Goal: Information Seeking & Learning: Learn about a topic

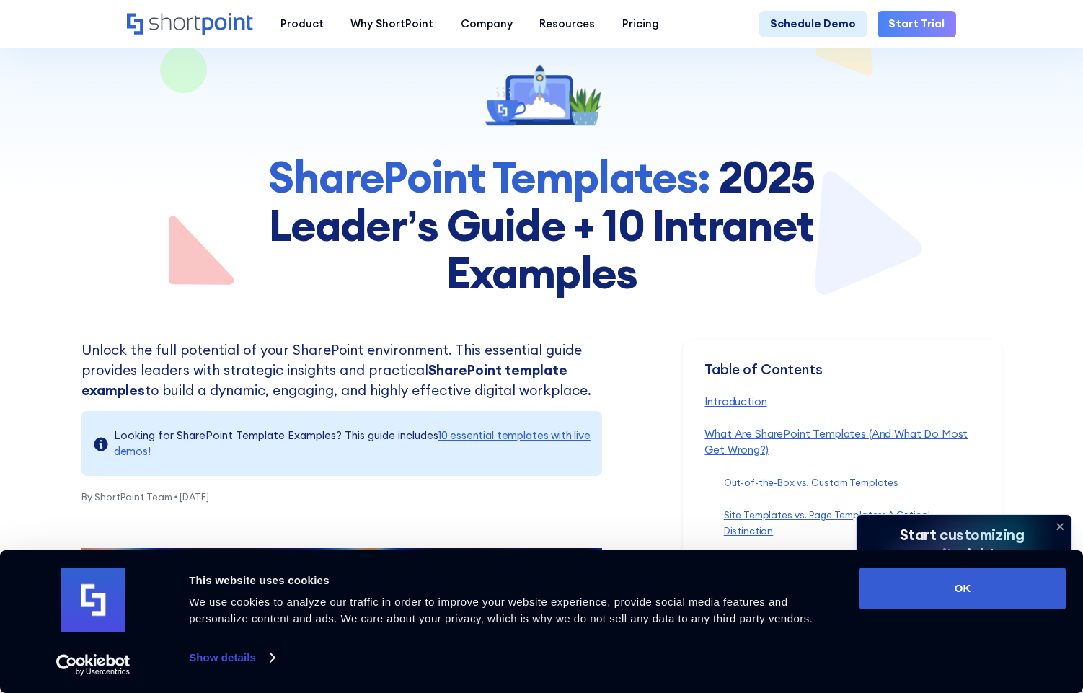
scroll to position [157, 0]
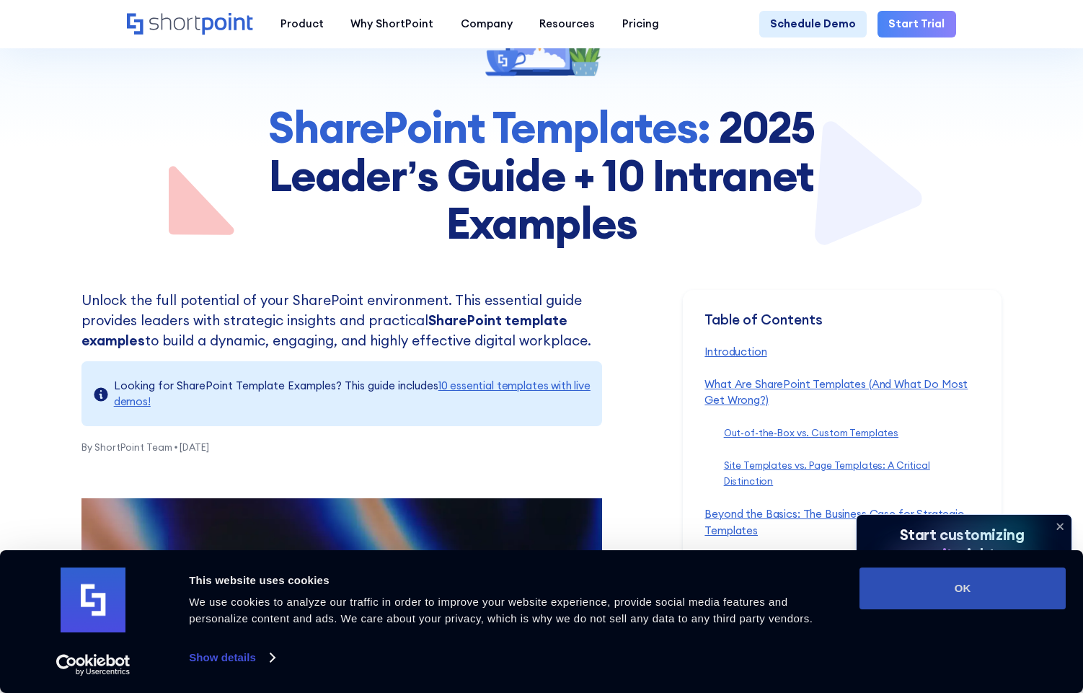
click at [939, 589] on button "OK" at bounding box center [963, 589] width 206 height 42
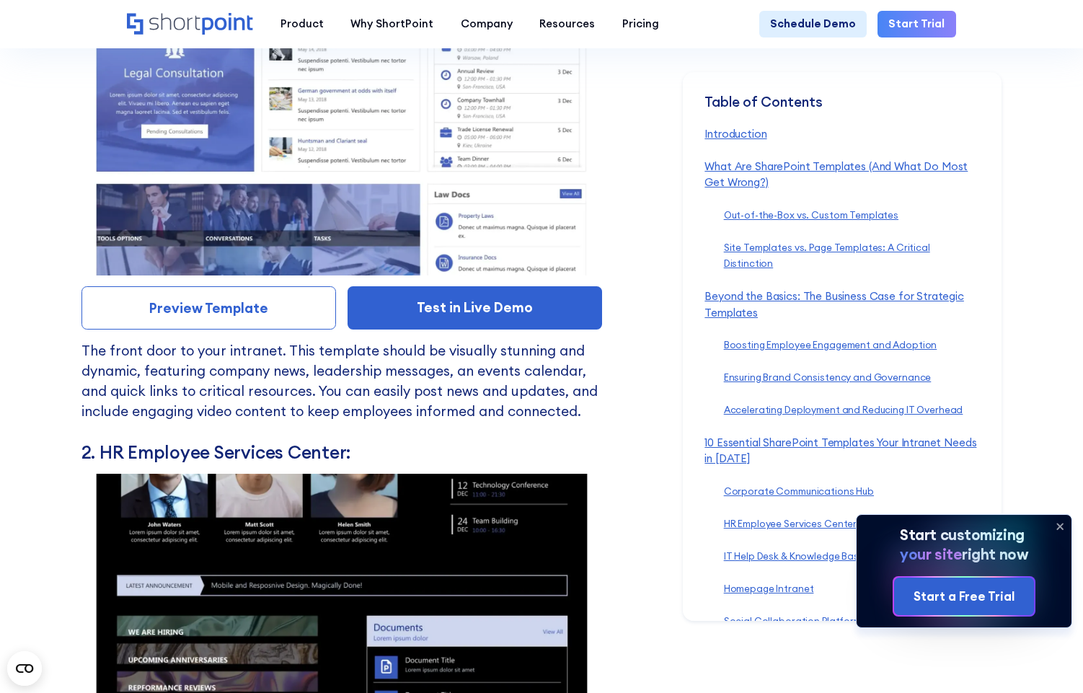
scroll to position [6546, 0]
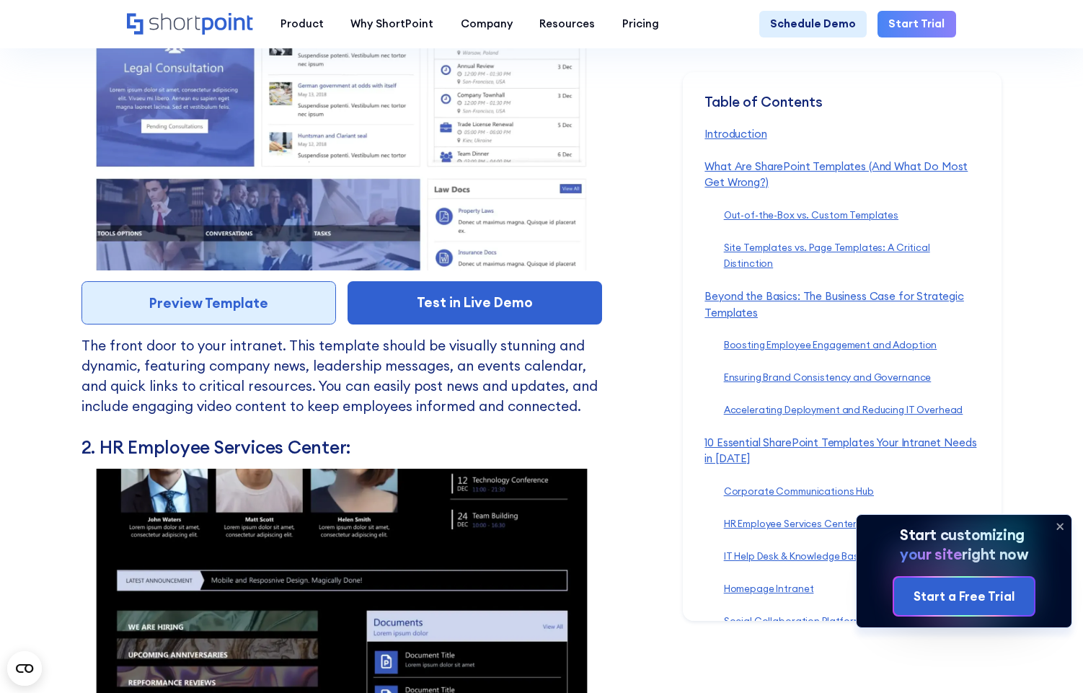
click at [225, 281] on link "Preview Template" at bounding box center [209, 302] width 255 height 43
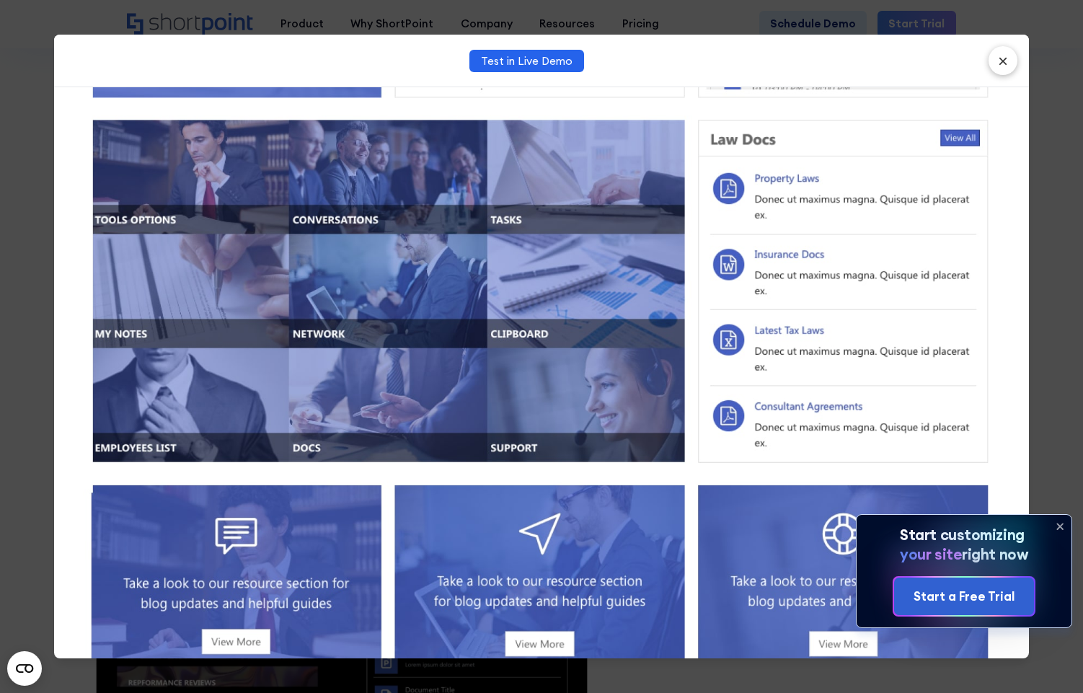
scroll to position [850, 0]
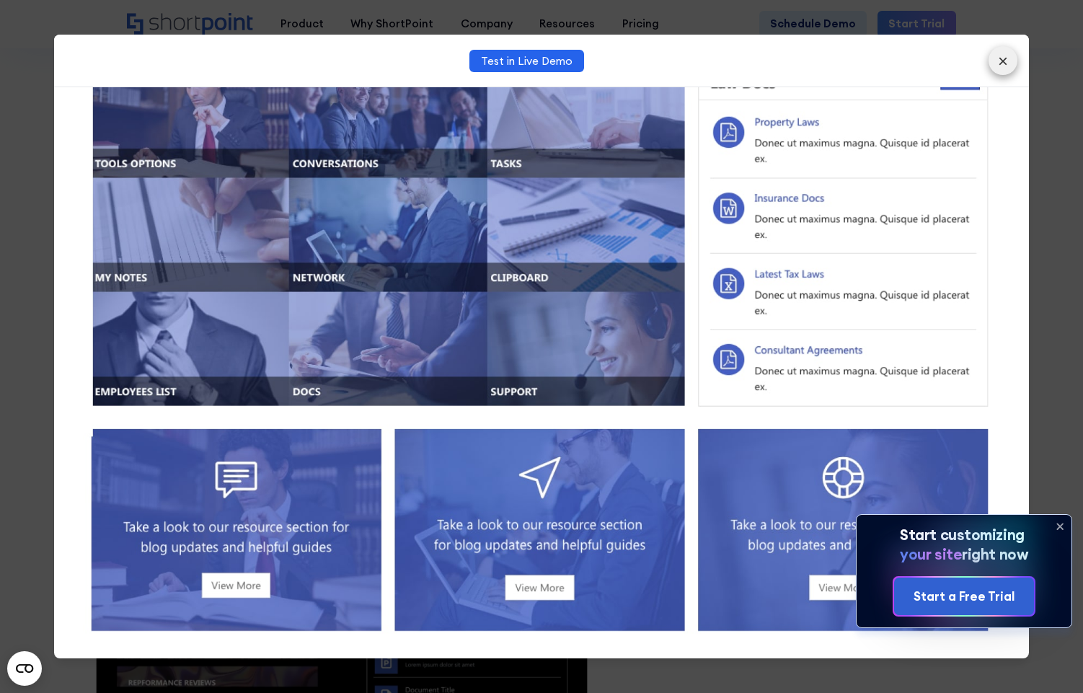
click at [1003, 63] on button "×" at bounding box center [1003, 60] width 29 height 29
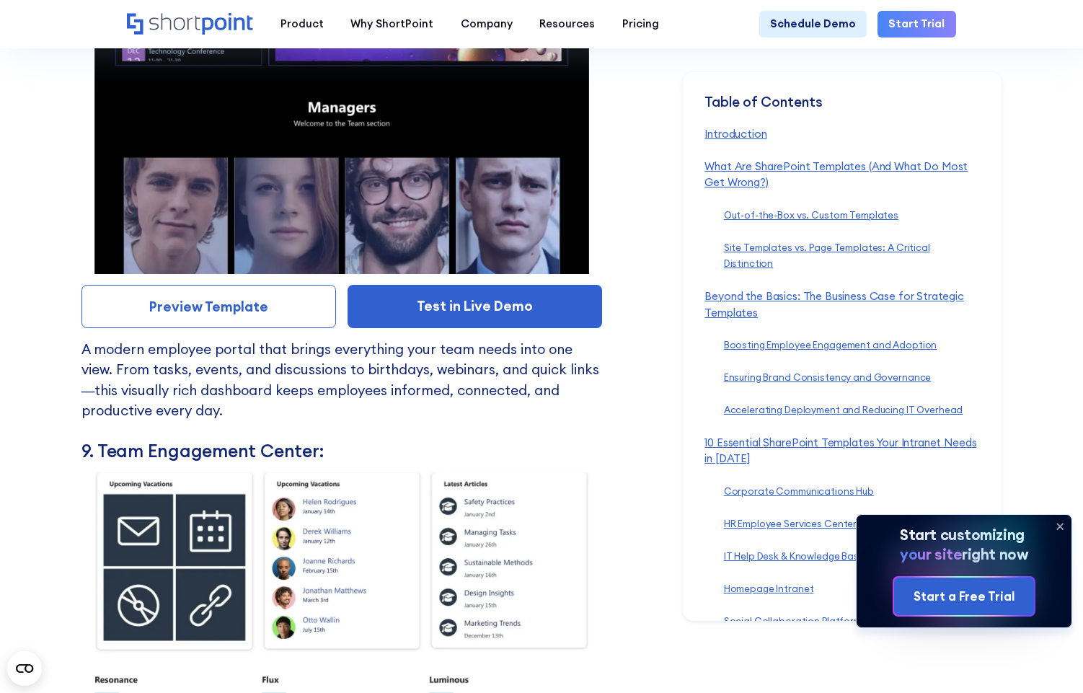
scroll to position [10046, 0]
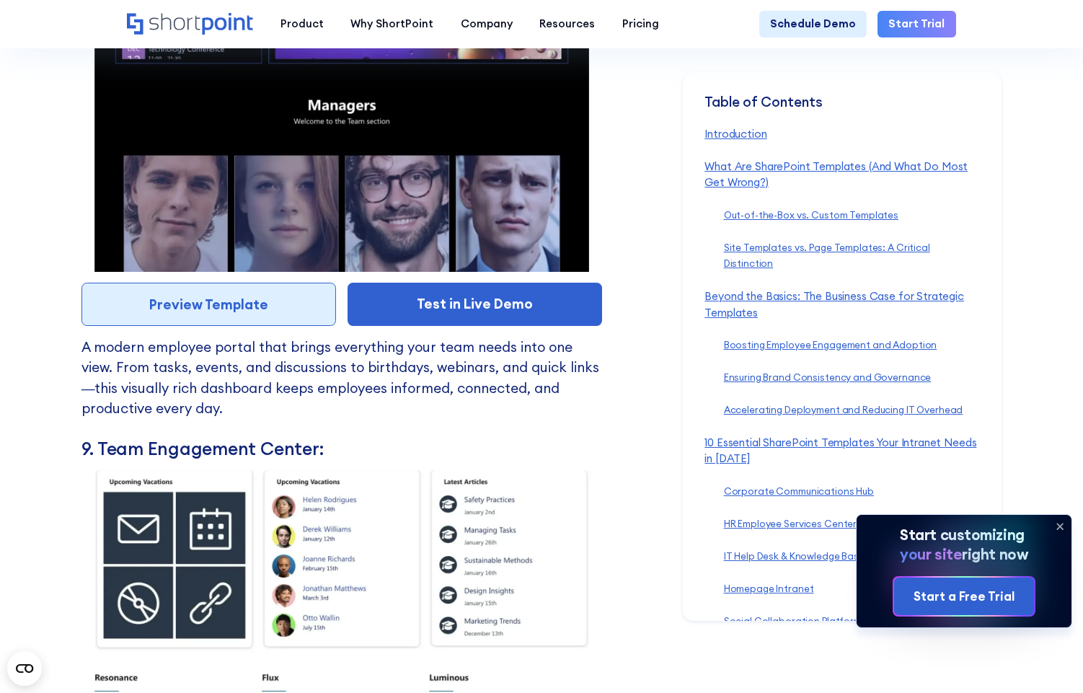
click at [240, 283] on link "Preview Template" at bounding box center [209, 304] width 255 height 43
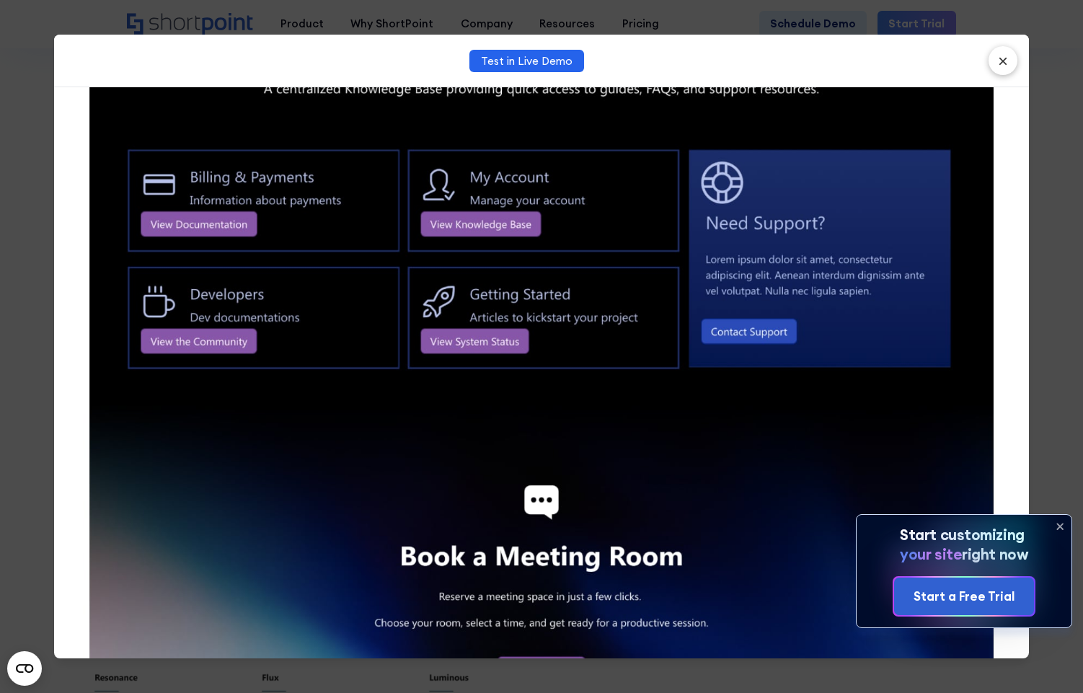
scroll to position [1817, 0]
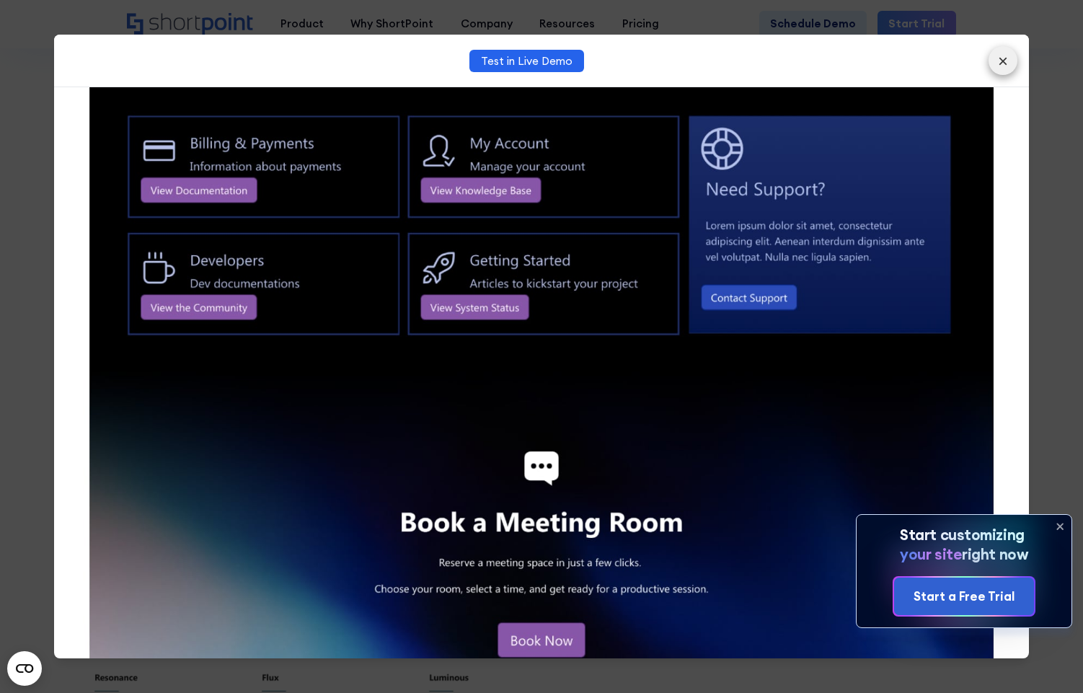
click at [1008, 59] on button "×" at bounding box center [1003, 60] width 29 height 29
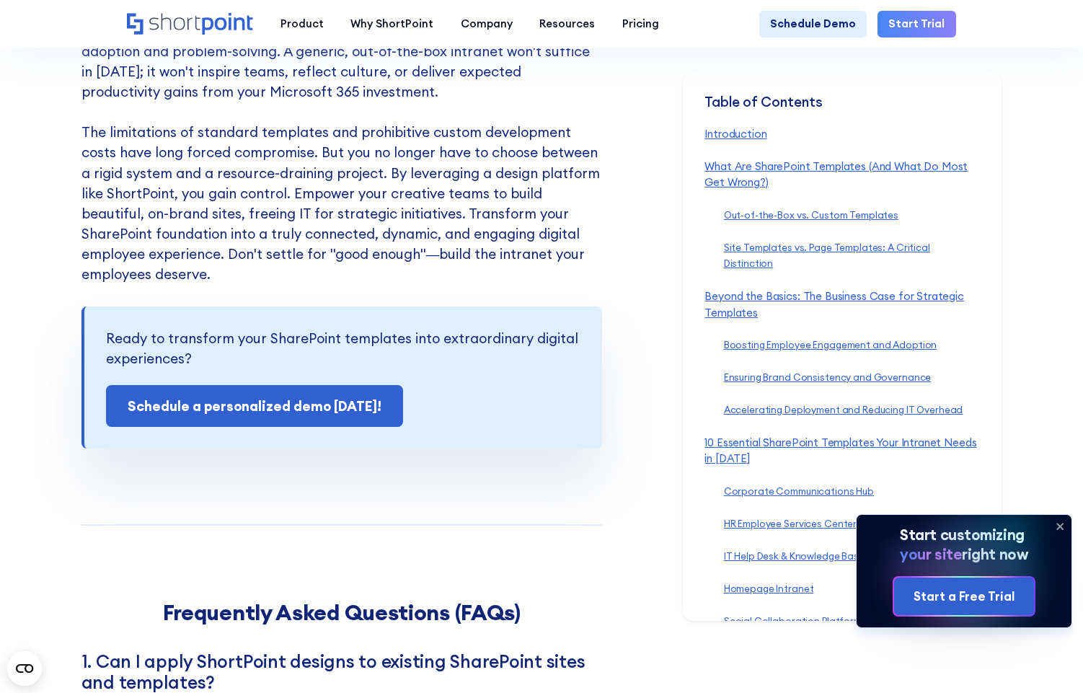
scroll to position [15212, 0]
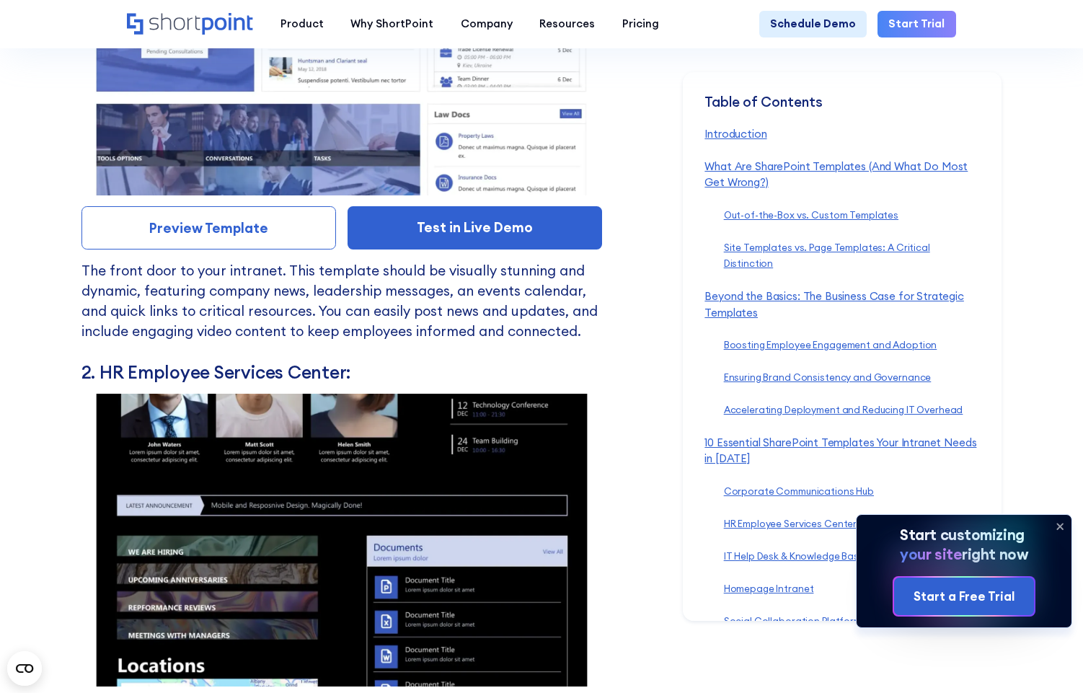
scroll to position [6079, 0]
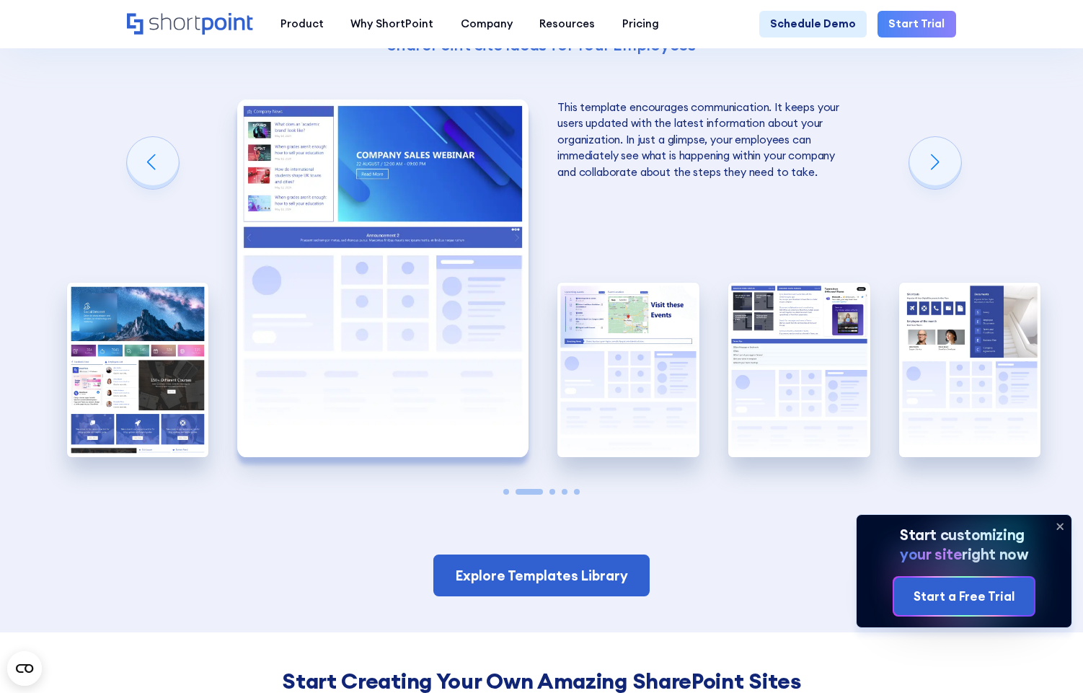
scroll to position [2380, 0]
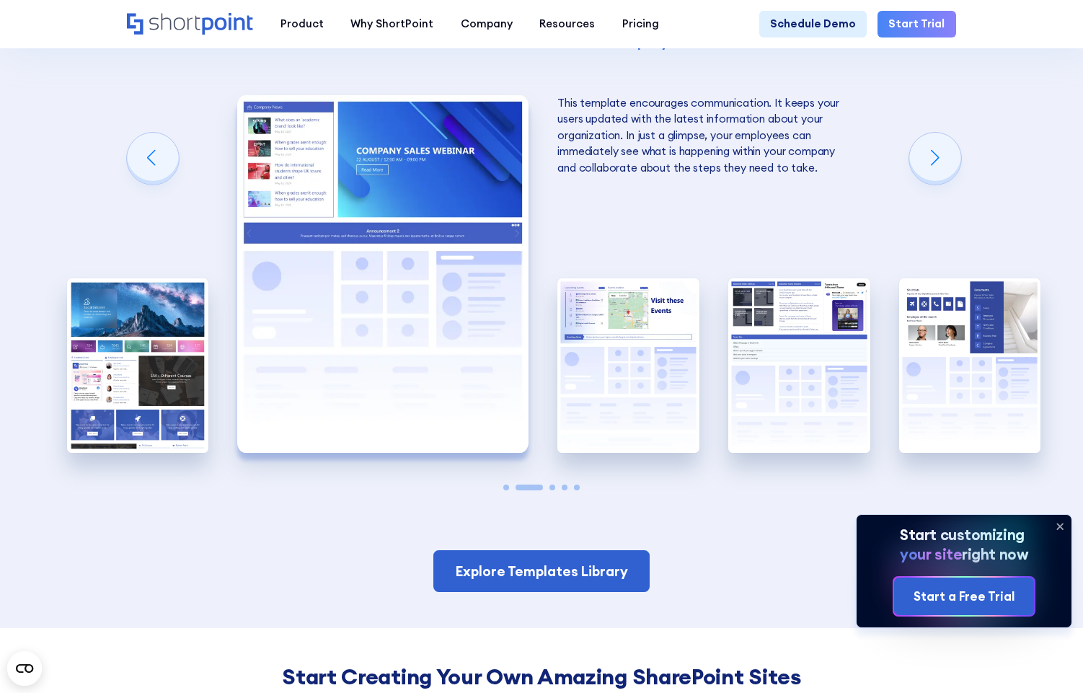
click at [504, 485] on span "Go to slide 1" at bounding box center [506, 488] width 6 height 6
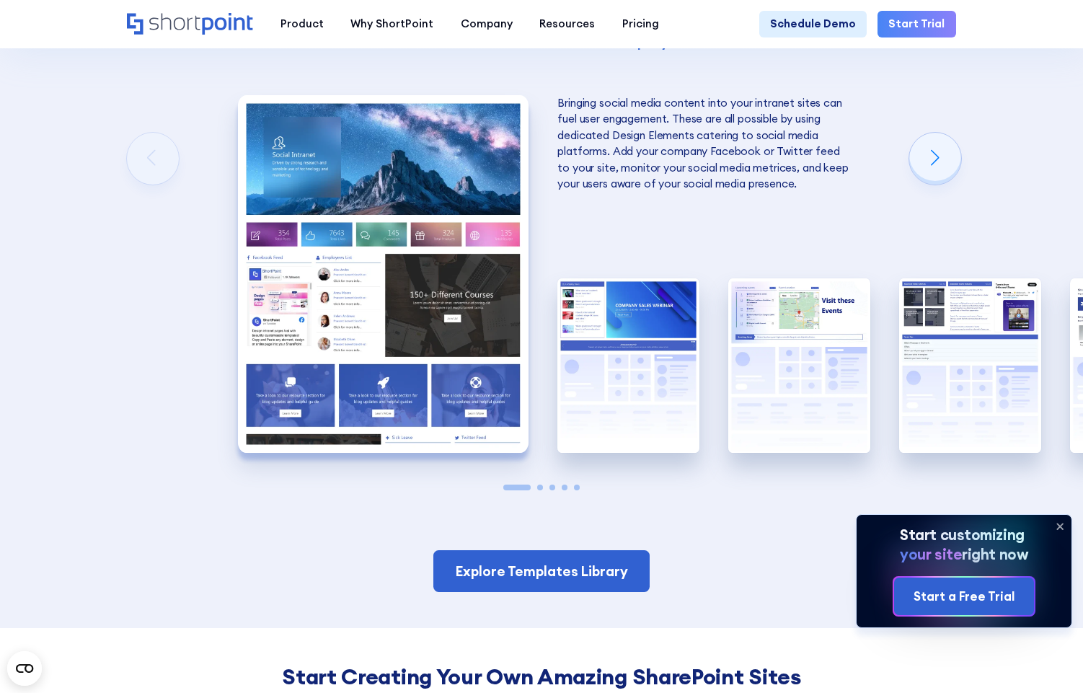
click at [538, 485] on span "Go to slide 2" at bounding box center [540, 488] width 6 height 6
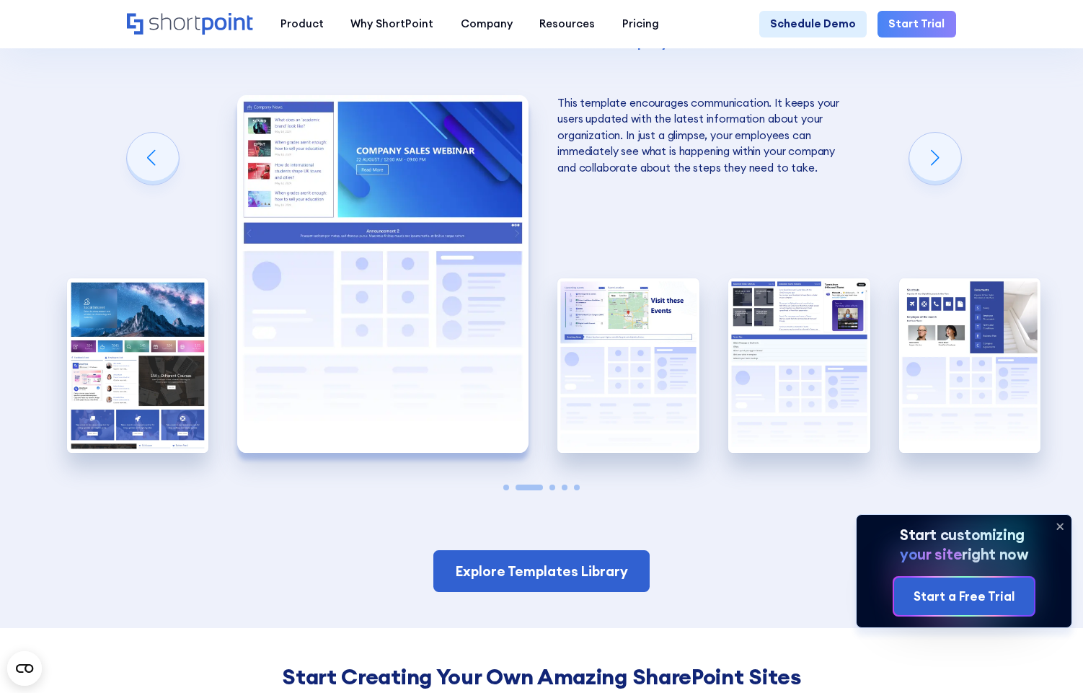
click at [552, 485] on span "Go to slide 3" at bounding box center [553, 488] width 6 height 6
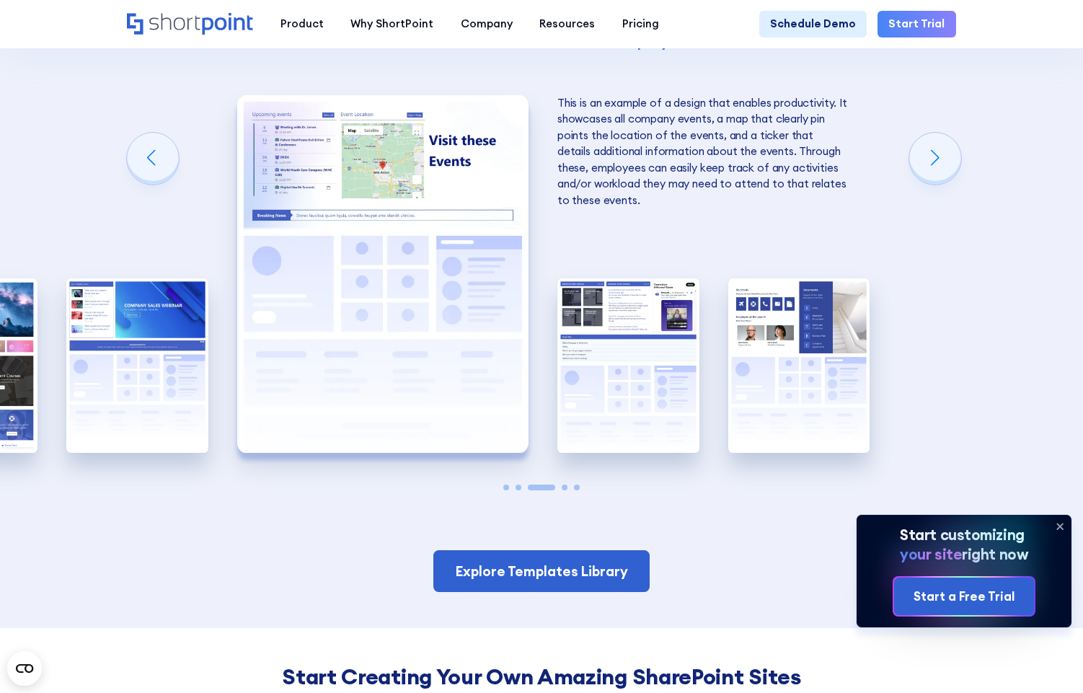
click at [562, 485] on span "Go to slide 4" at bounding box center [565, 488] width 6 height 6
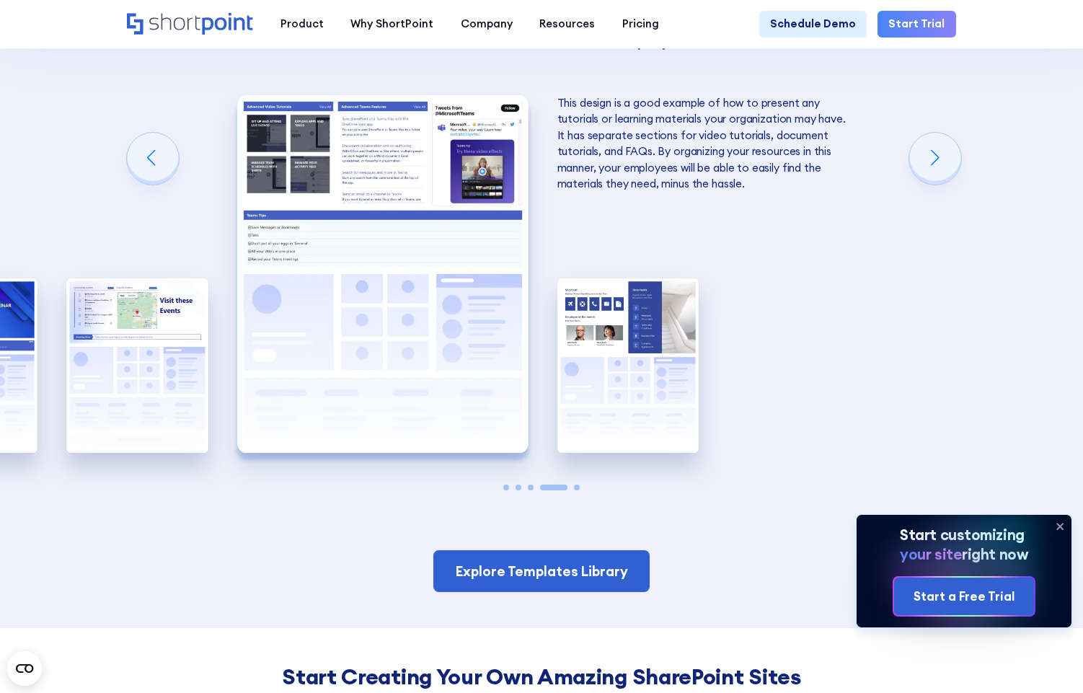
click at [574, 485] on span "Go to slide 5" at bounding box center [577, 488] width 6 height 6
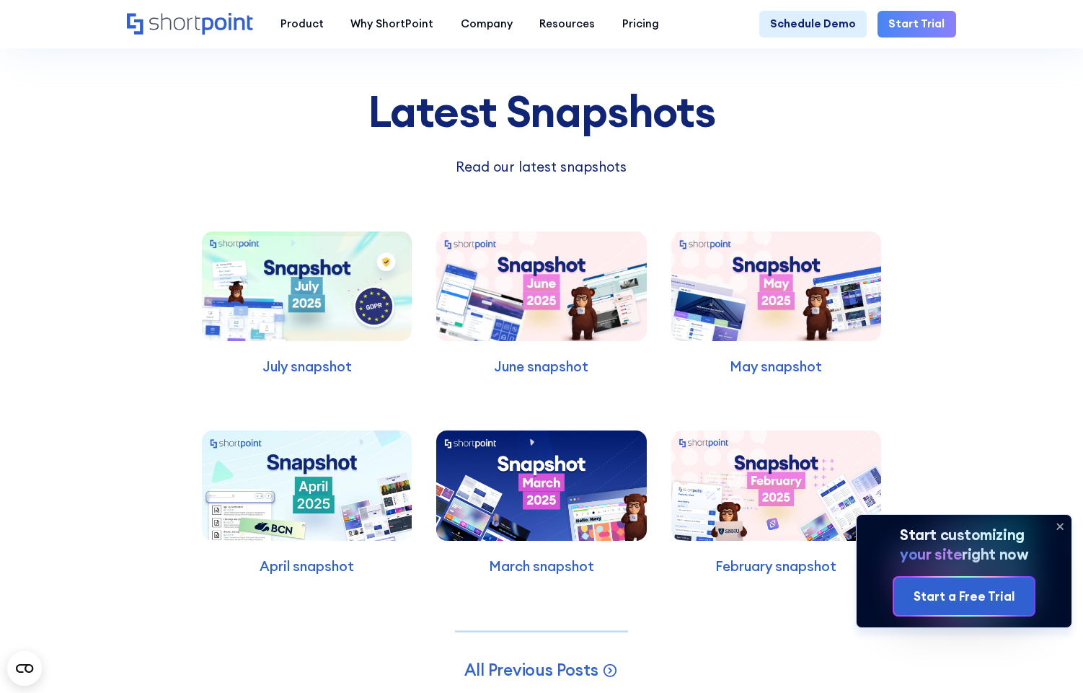
scroll to position [3497, 0]
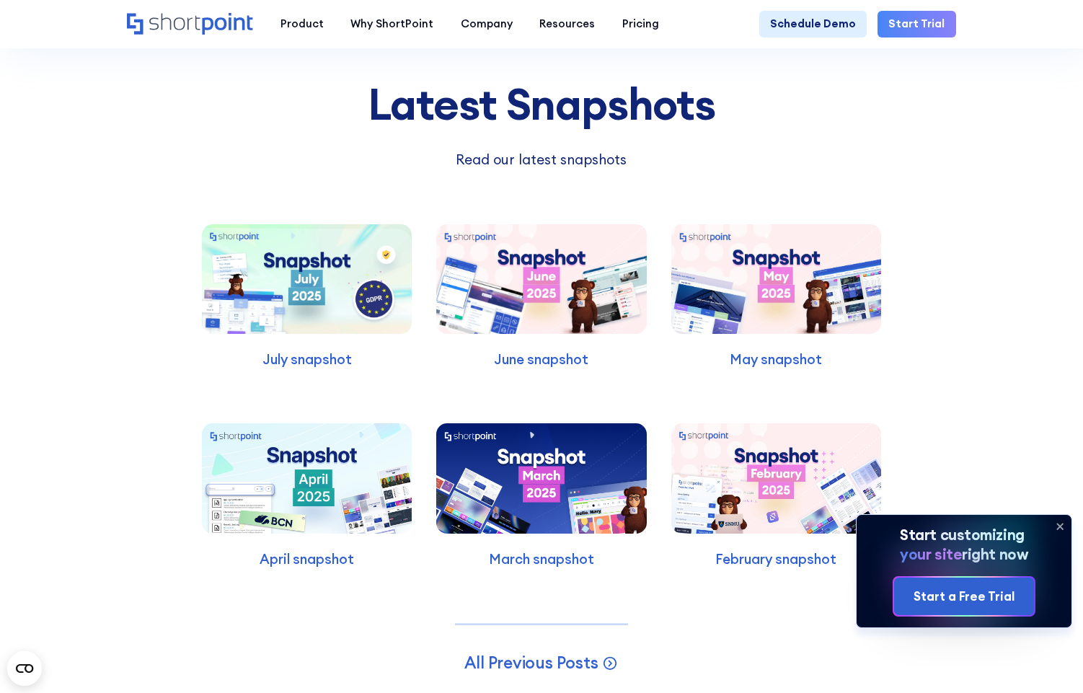
click at [318, 250] on img at bounding box center [307, 279] width 211 height 110
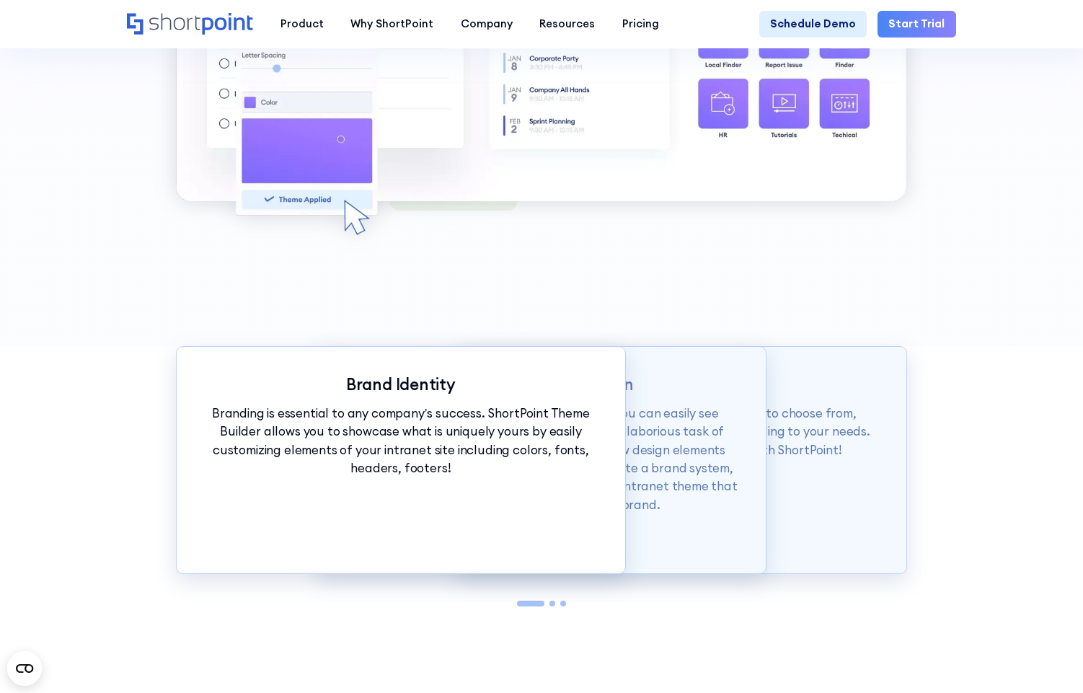
scroll to position [1286, 0]
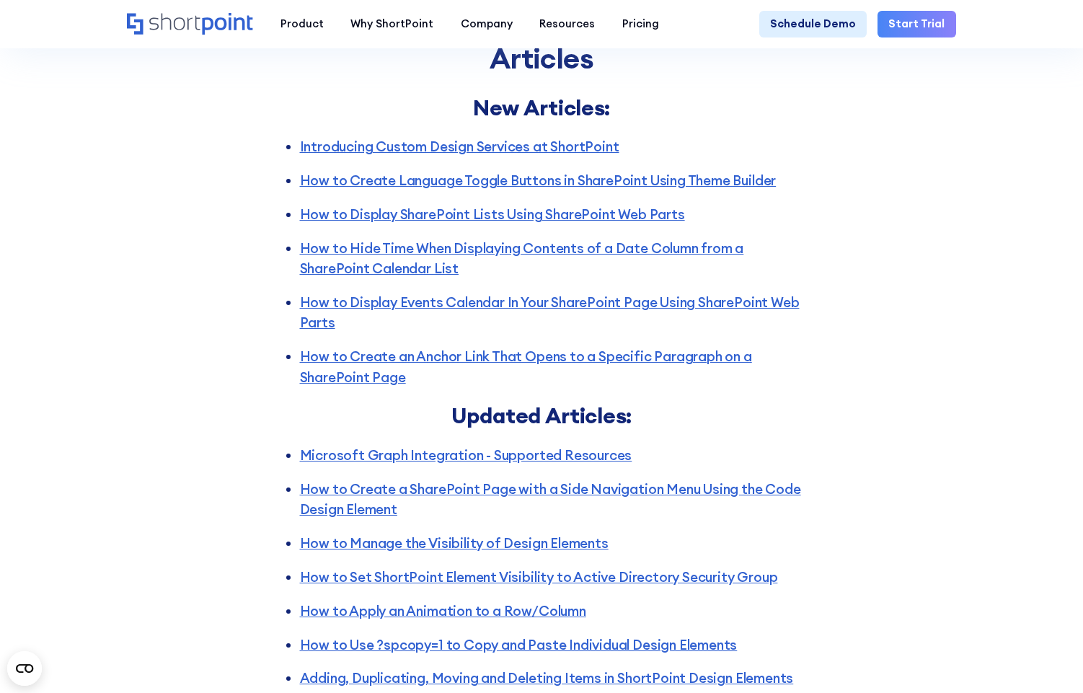
scroll to position [3063, 0]
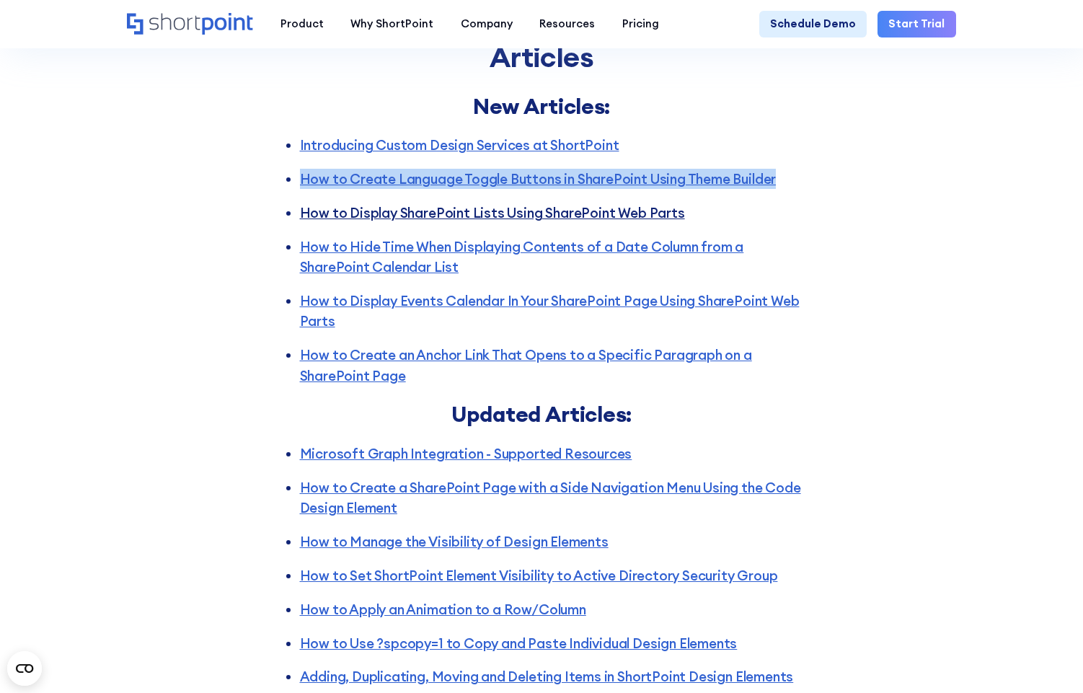
click at [520, 204] on link "How to Display SharePoint Lists Using SharePoint Web Parts" at bounding box center [492, 212] width 385 height 17
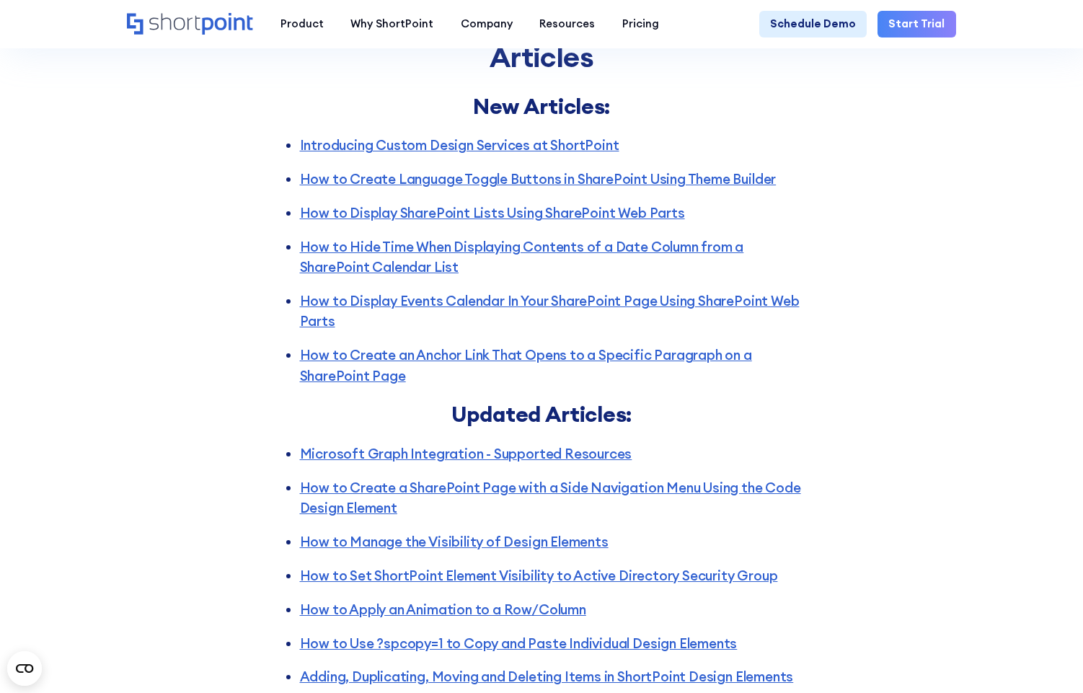
click at [202, 359] on div "Articles New Articles: Introducing Custom Design Services at ShortPoint How to …" at bounding box center [541, 424] width 1083 height 997
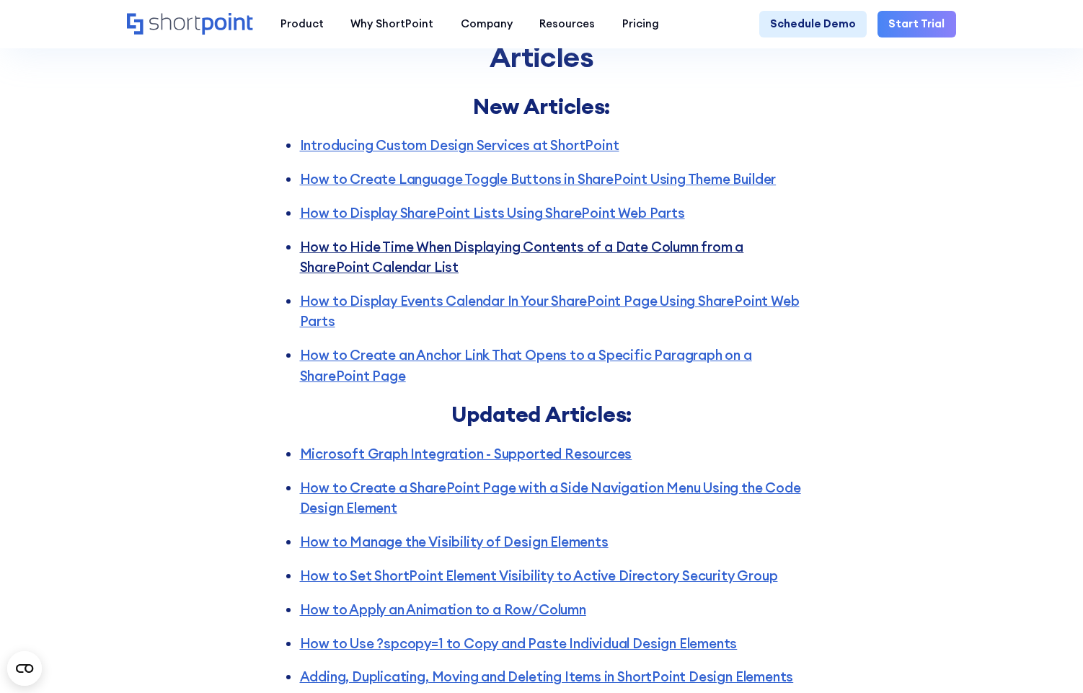
click at [484, 238] on link "How to Hide Time When Displaying Contents of a Date Column from a SharePoint Ca…" at bounding box center [522, 257] width 444 height 38
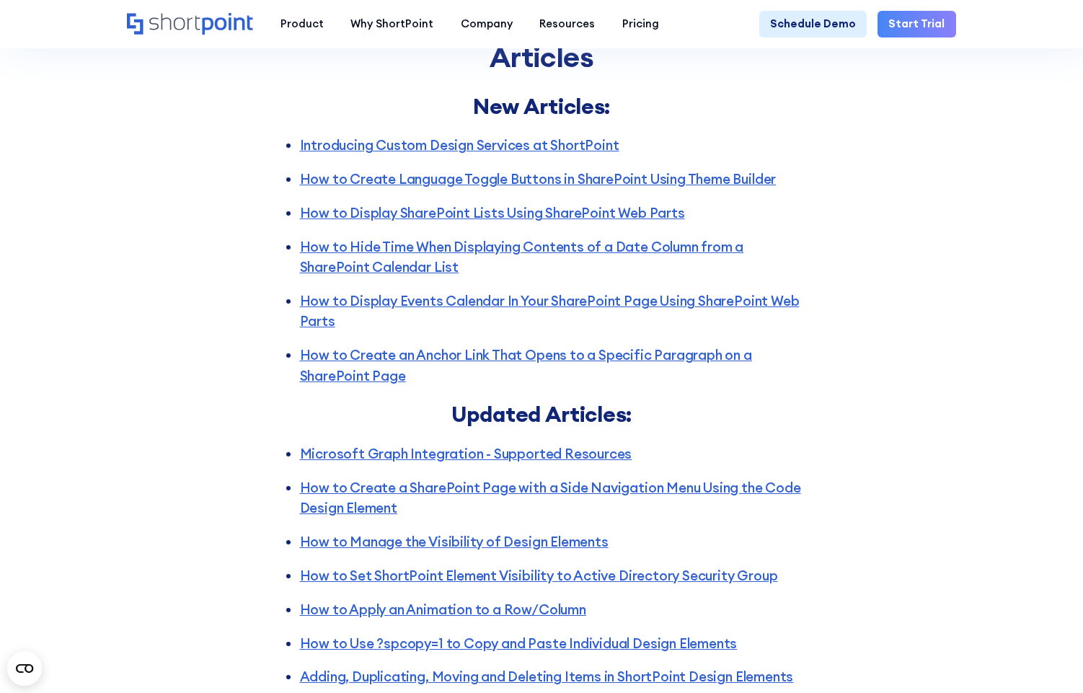
click at [208, 378] on div "Articles New Articles: Introducing Custom Design Services at ShortPoint How to …" at bounding box center [541, 424] width 1083 height 997
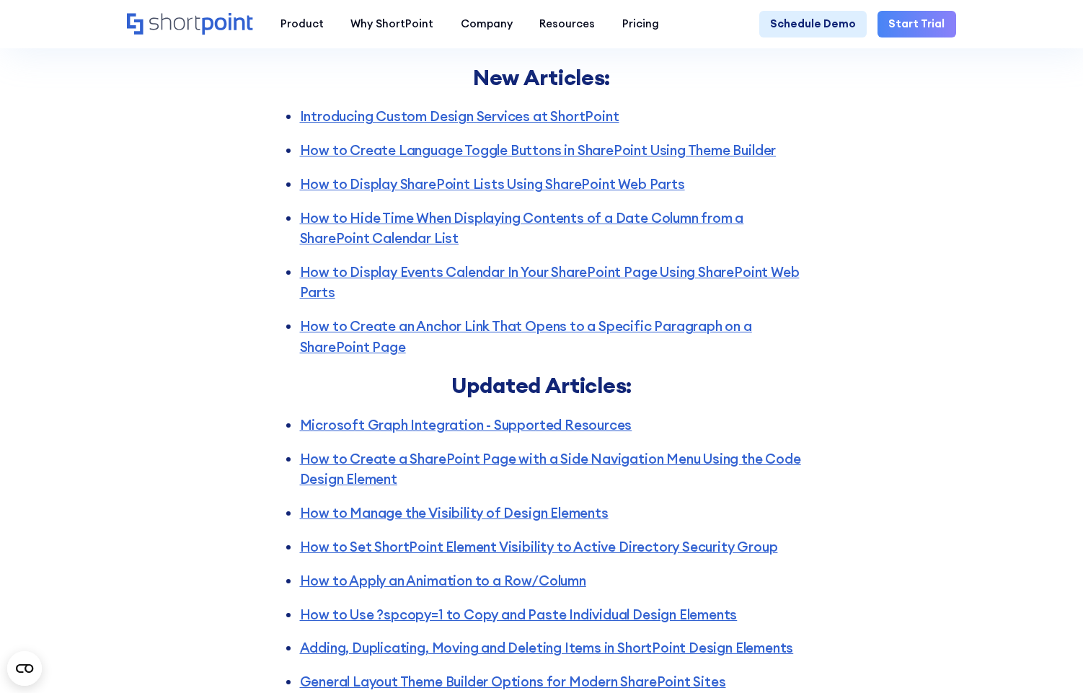
scroll to position [3094, 0]
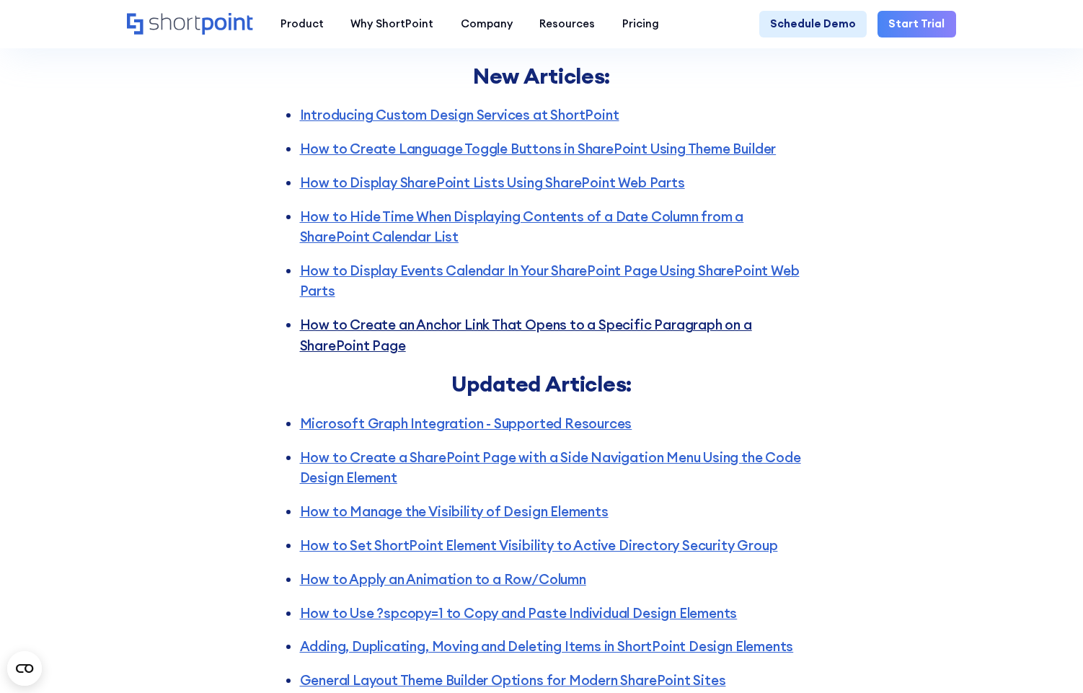
click at [473, 316] on link "How to Create an Anchor Link That Opens to a Specific Paragraph on a SharePoint…" at bounding box center [526, 335] width 452 height 38
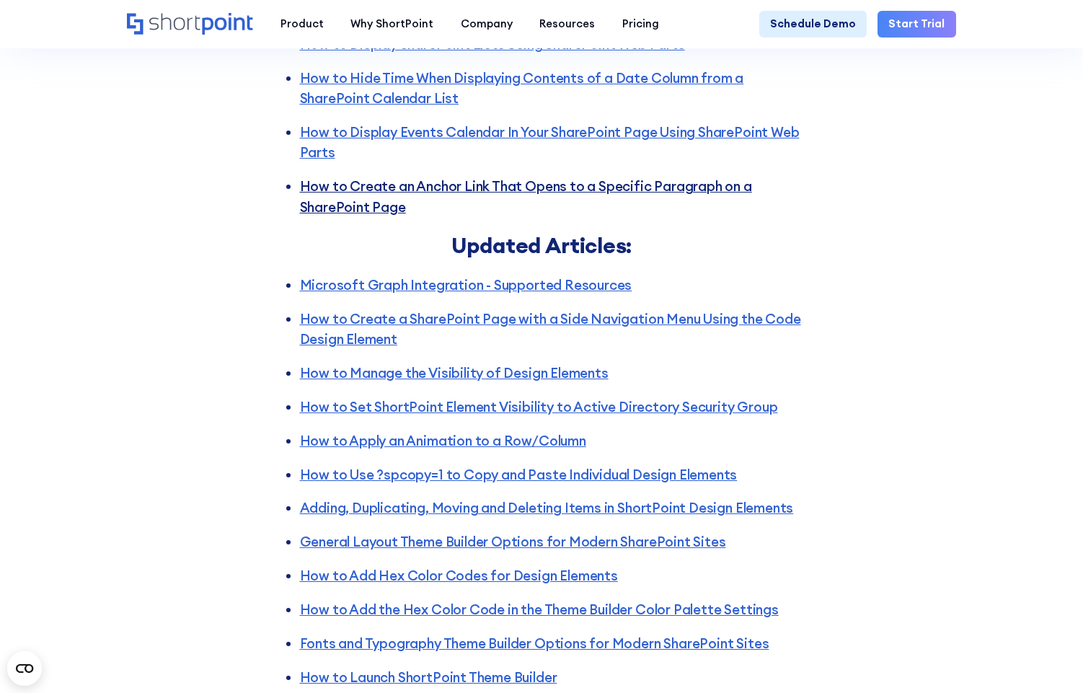
scroll to position [3234, 0]
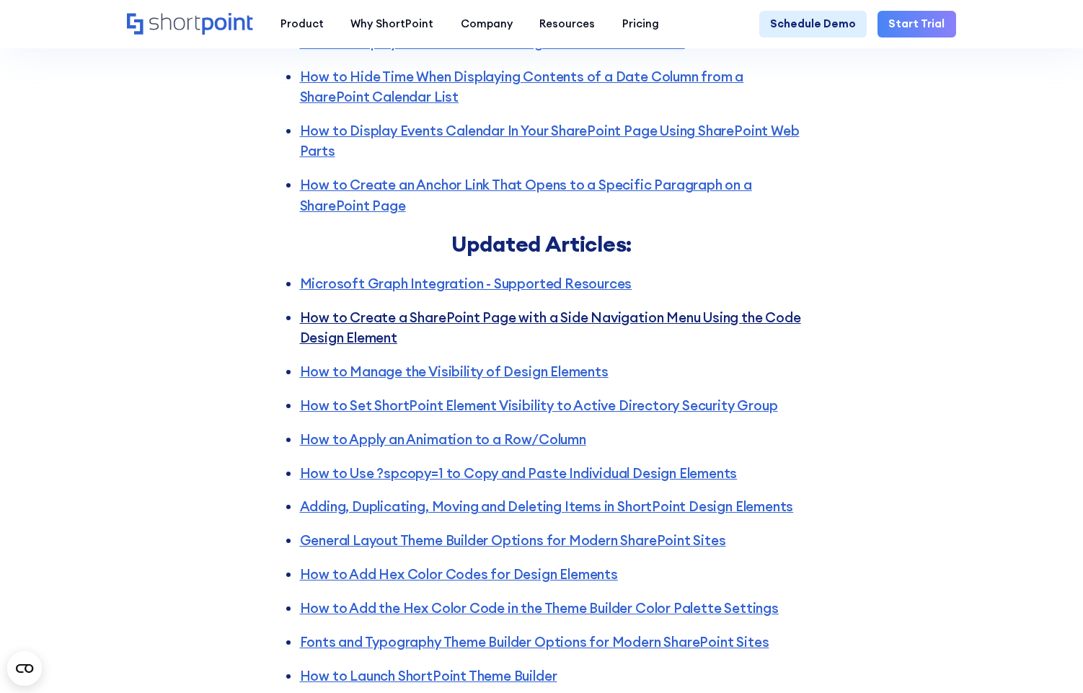
click at [561, 309] on link "How to Create a SharePoint Page with a Side Navigation Menu Using the Code Desi…" at bounding box center [550, 328] width 501 height 38
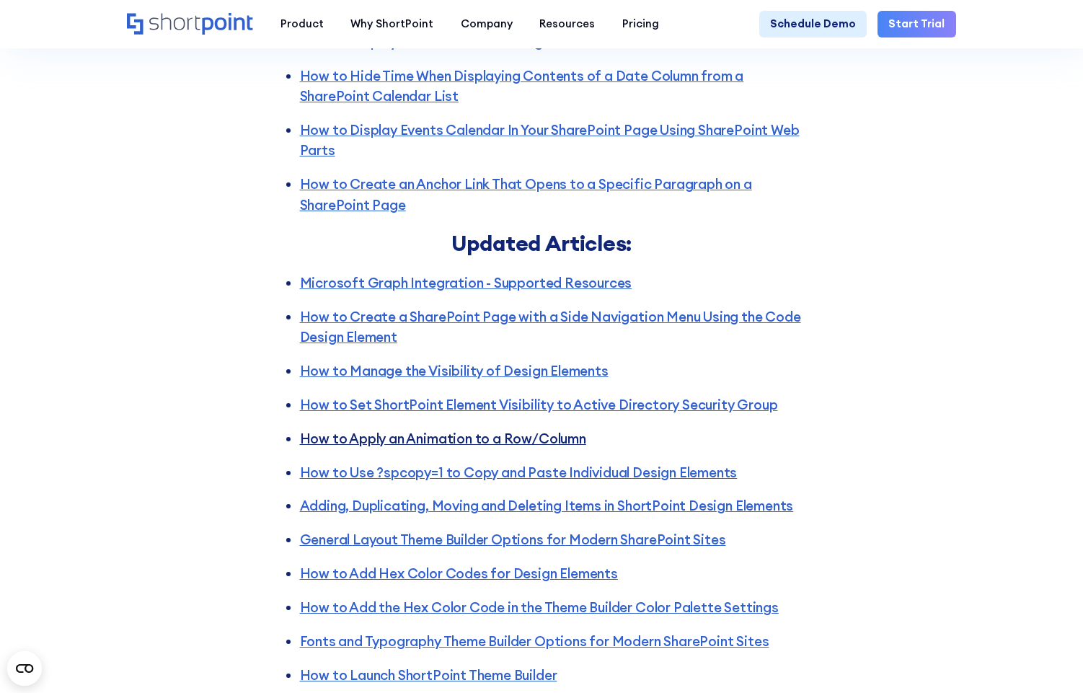
click at [431, 430] on link "How to Apply an Animation to a Row/Column" at bounding box center [443, 438] width 286 height 17
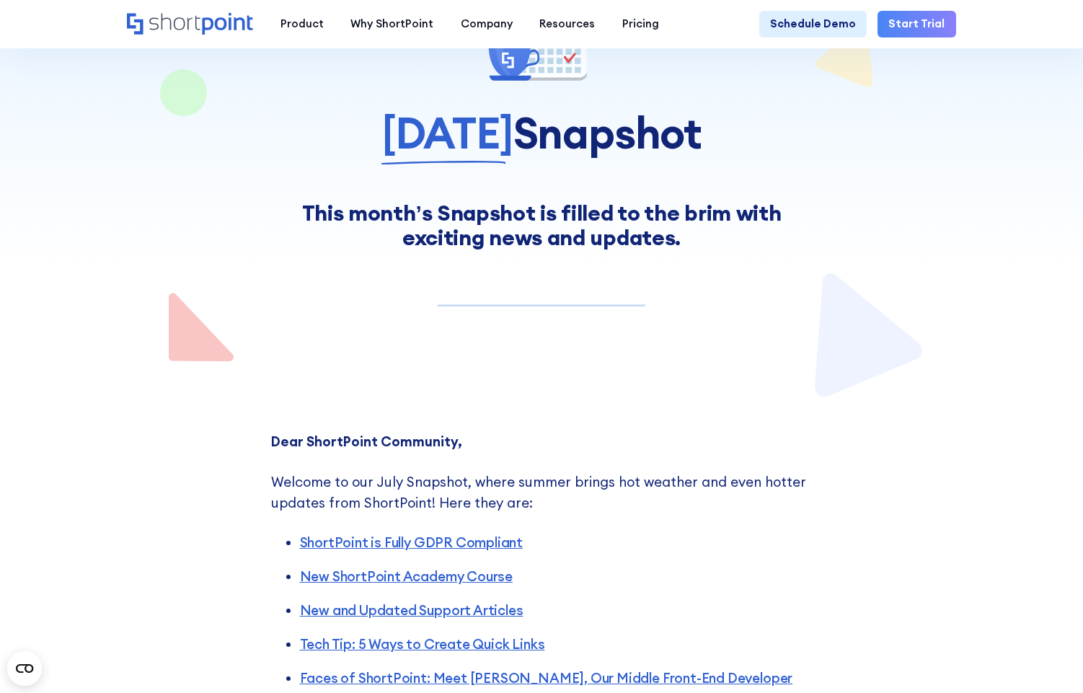
scroll to position [0, 0]
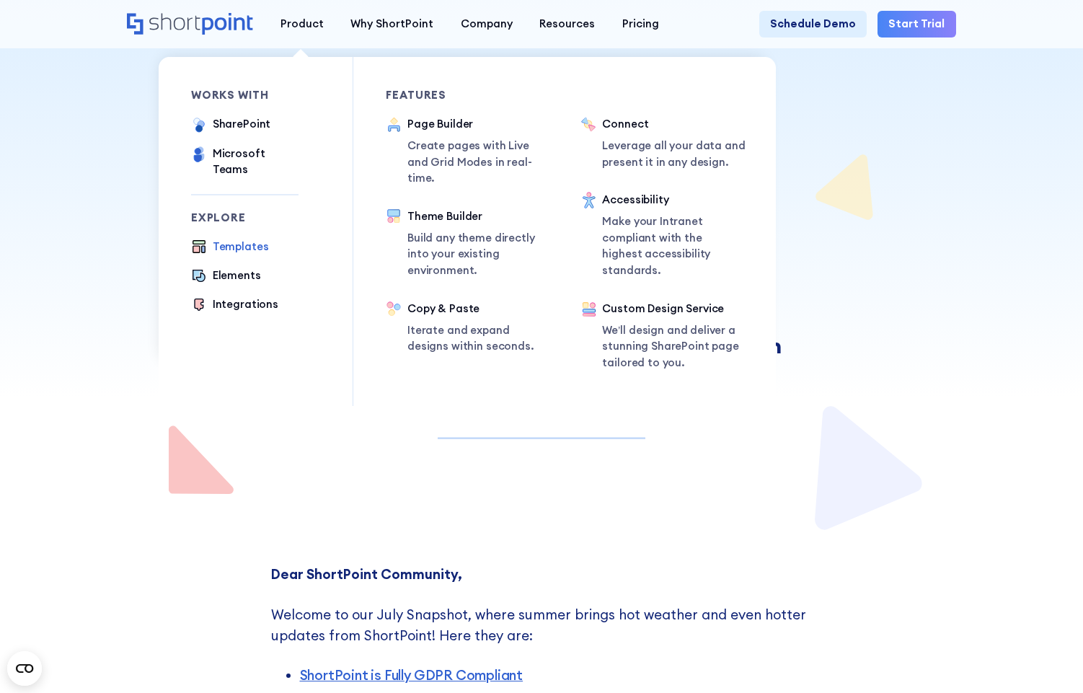
click at [239, 239] on div "Templates" at bounding box center [241, 247] width 56 height 17
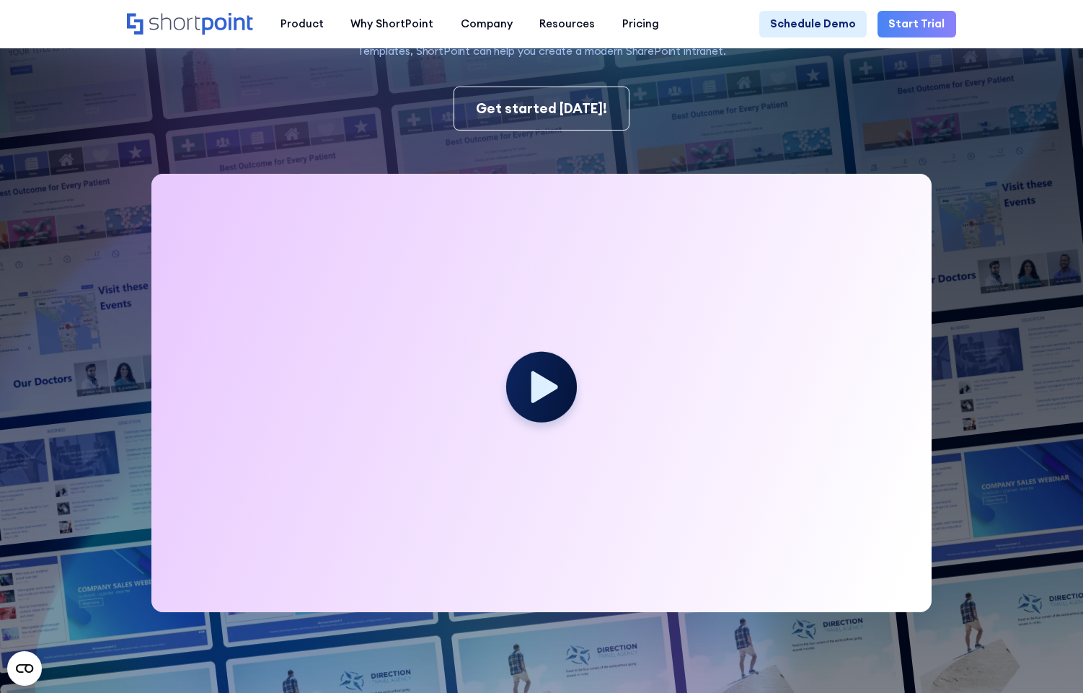
scroll to position [263, 0]
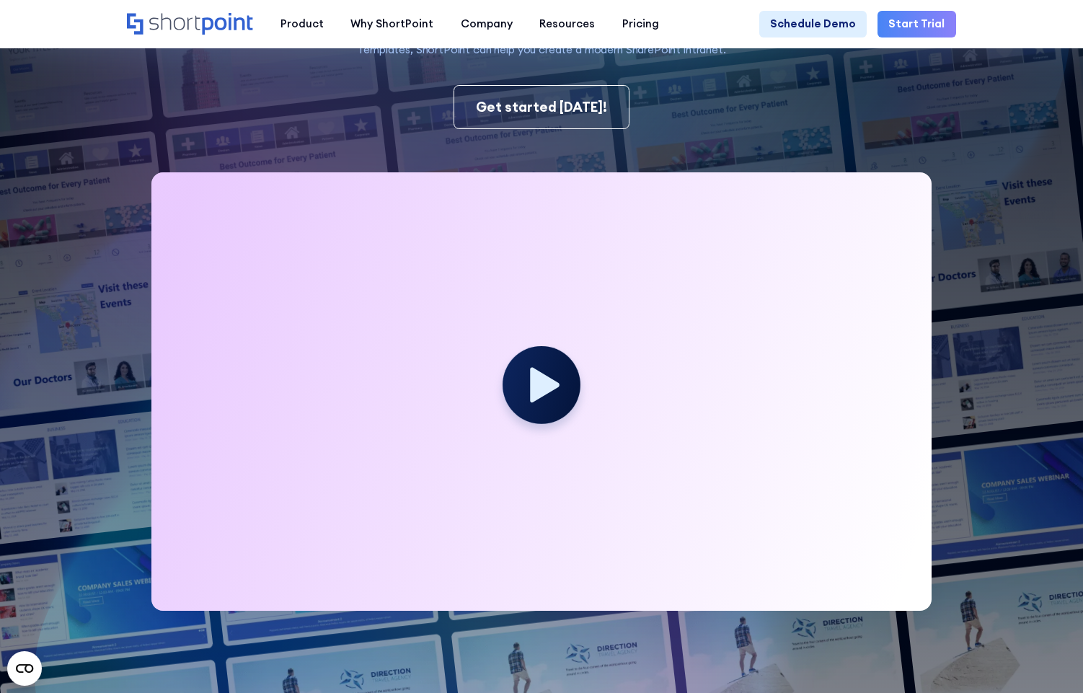
click at [541, 385] on icon at bounding box center [545, 384] width 30 height 35
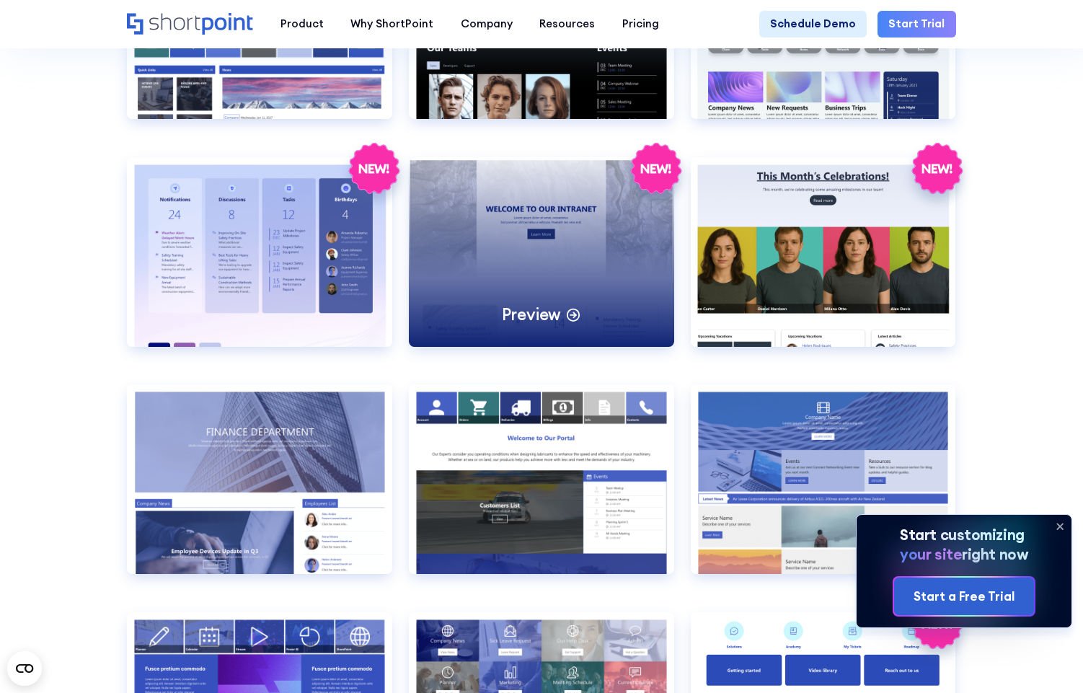
scroll to position [2280, 0]
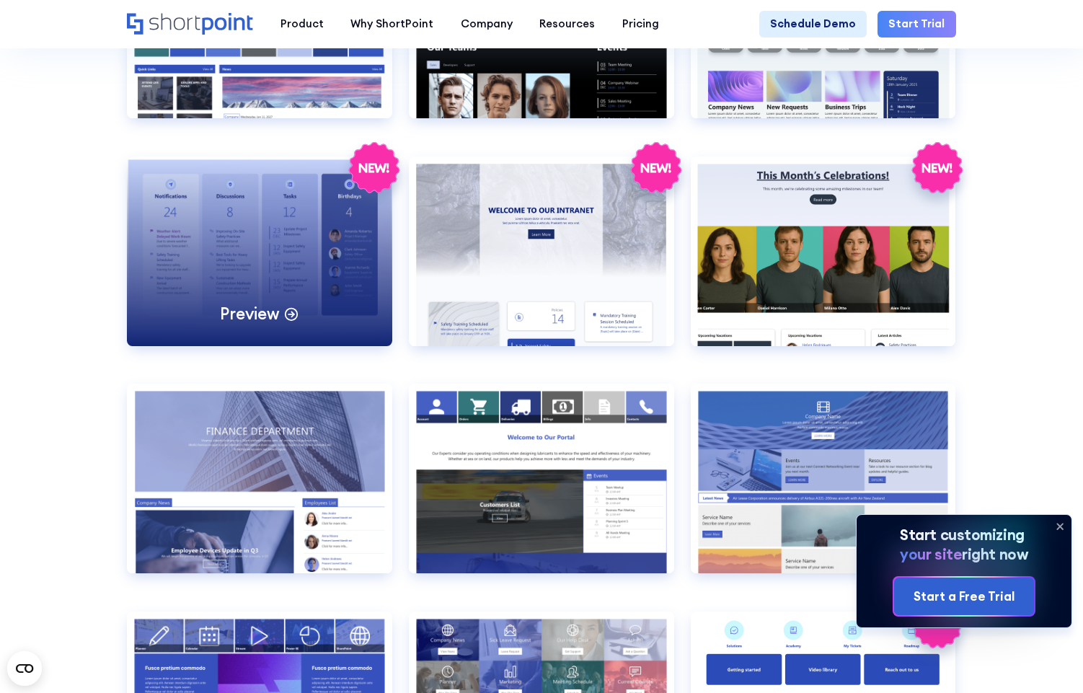
click at [278, 270] on div "Preview" at bounding box center [259, 252] width 265 height 190
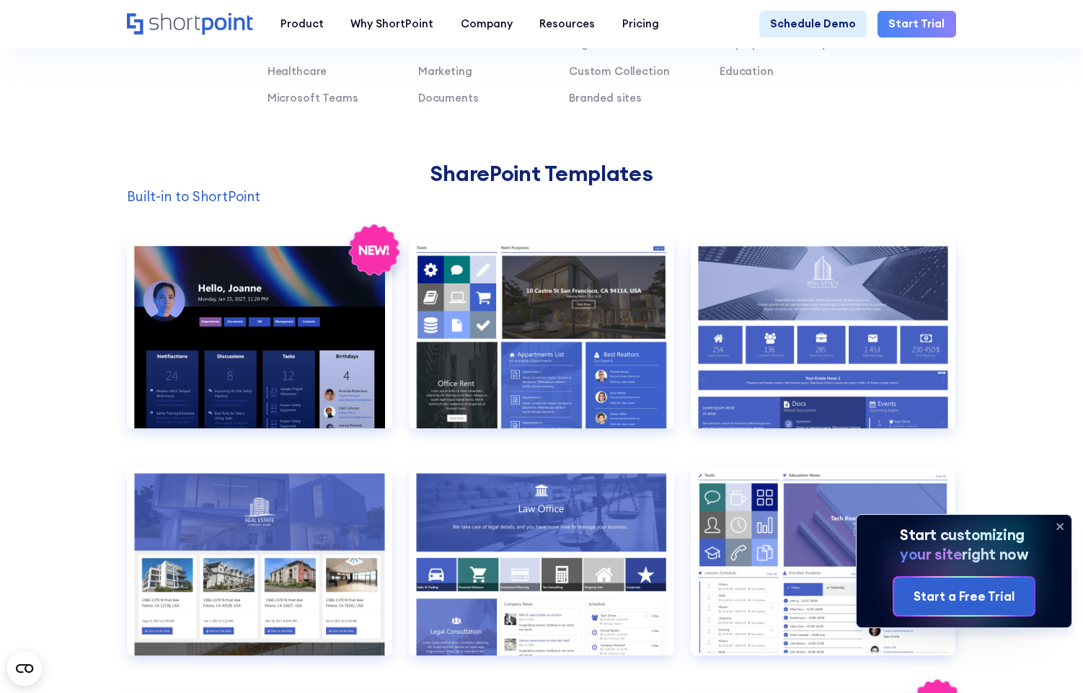
scroll to position [0, 0]
